Goal: Information Seeking & Learning: Learn about a topic

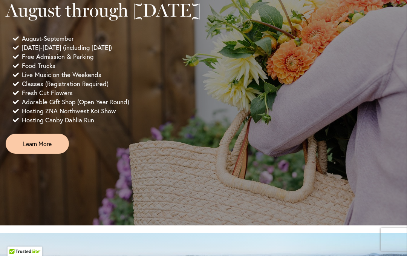
scroll to position [632, 0]
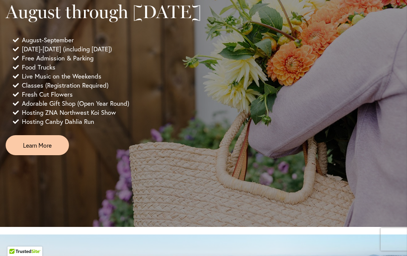
click at [27, 154] on link "Learn More" at bounding box center [37, 145] width 63 height 20
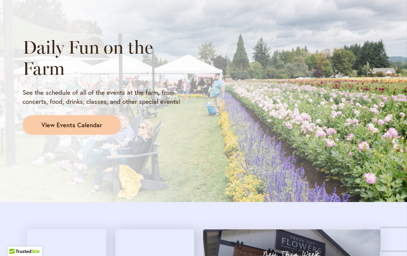
scroll to position [696, 0]
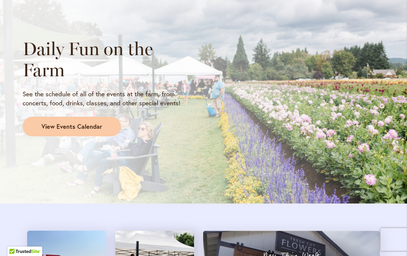
click at [62, 126] on span "View Events Calendar" at bounding box center [71, 126] width 61 height 9
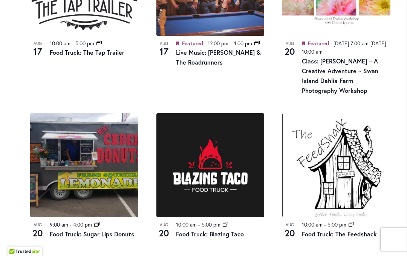
scroll to position [814, 0]
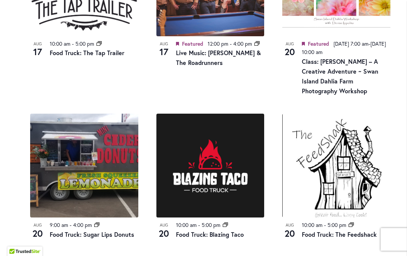
click at [221, 138] on img at bounding box center [210, 166] width 108 height 104
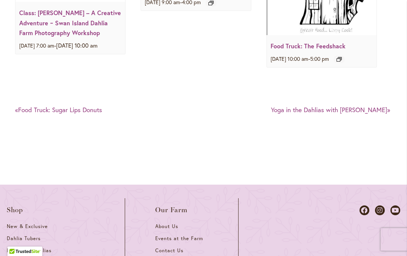
scroll to position [1116, 0]
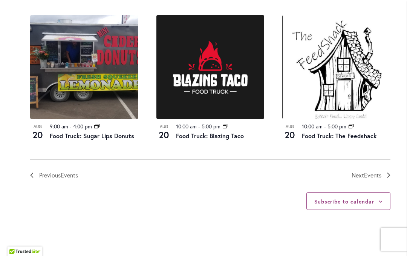
scroll to position [919, 0]
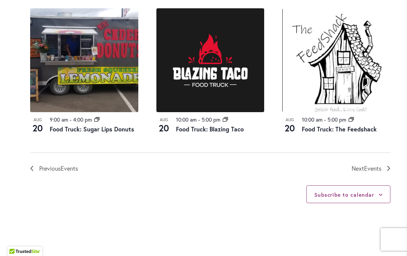
click at [386, 163] on link "Next Events" at bounding box center [371, 168] width 39 height 10
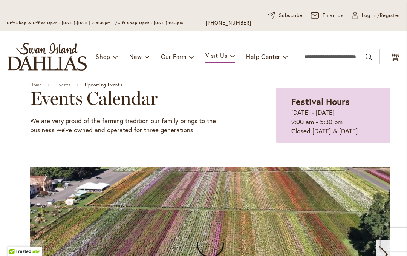
scroll to position [41, 0]
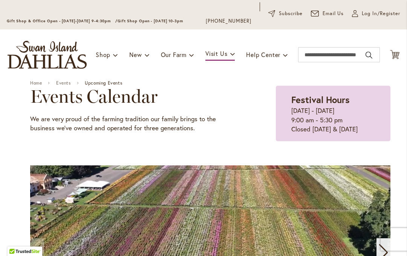
click at [103, 83] on span "Upcoming Events" at bounding box center [103, 82] width 37 height 5
click at [104, 74] on div "Toggle Nav Shop Dahlia Tubers Collections Fresh Cut Dahlias Gardening Supplies …" at bounding box center [203, 54] width 407 height 51
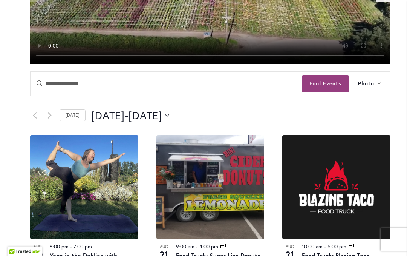
scroll to position [308, 0]
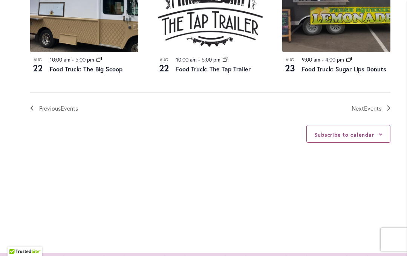
click at [387, 105] on icon "Next Events" at bounding box center [388, 107] width 3 height 5
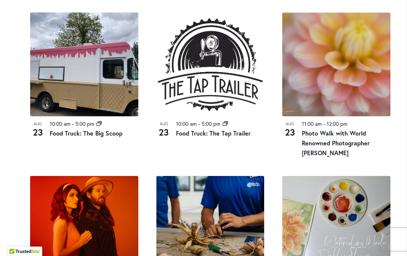
scroll to position [766, 0]
